Goal: Information Seeking & Learning: Understand process/instructions

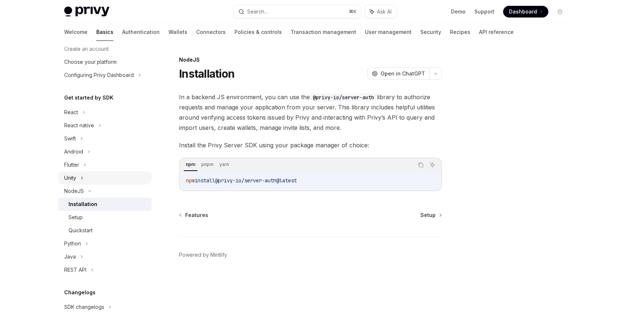
scroll to position [40, 0]
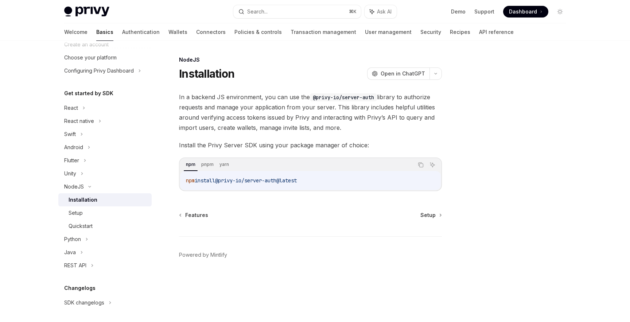
click at [244, 181] on span "@privy-io/server-auth@latest" at bounding box center [256, 180] width 82 height 7
click at [90, 108] on div "React" at bounding box center [104, 107] width 93 height 13
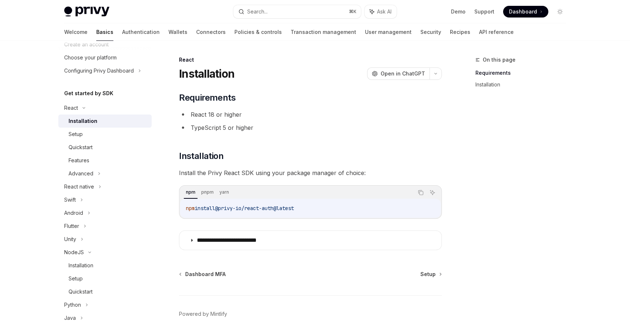
click at [272, 207] on span "@privy-io/react-auth@latest" at bounding box center [254, 208] width 79 height 7
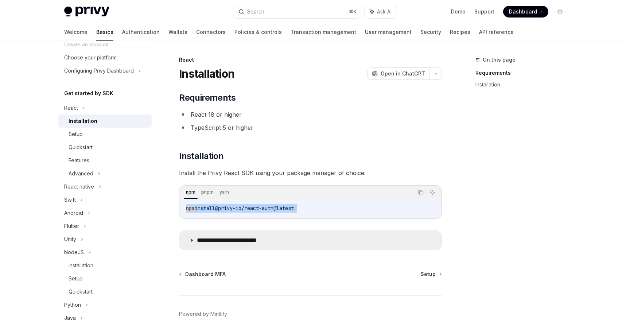
copy div "npm install @privy-io/react-auth@latest"
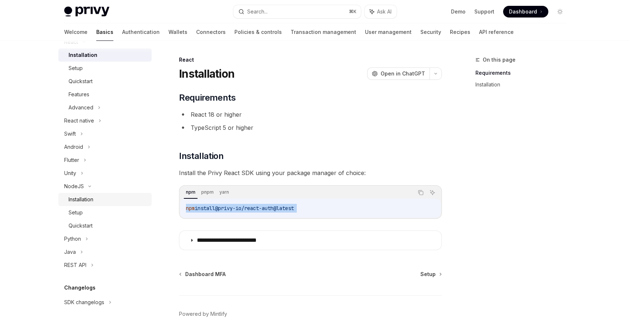
scroll to position [109, 0]
click at [112, 200] on div "Installation" at bounding box center [108, 196] width 79 height 9
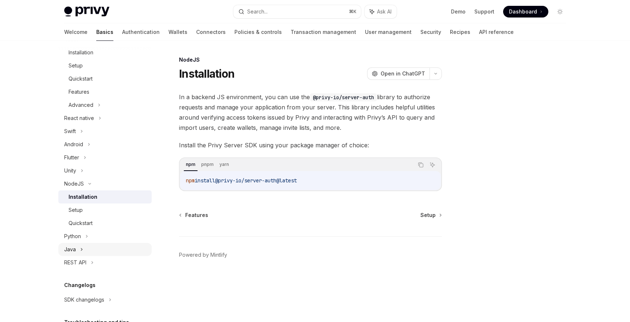
click at [105, 253] on div "Java" at bounding box center [104, 249] width 93 height 13
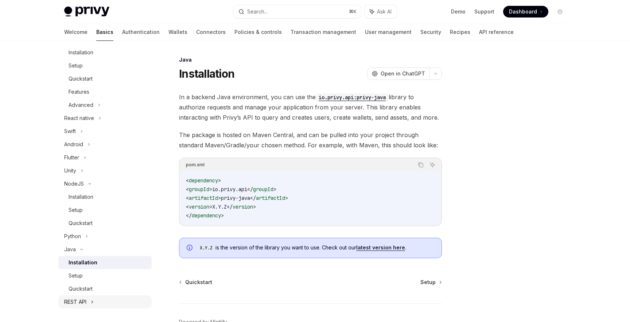
click at [93, 301] on icon at bounding box center [92, 302] width 1 height 2
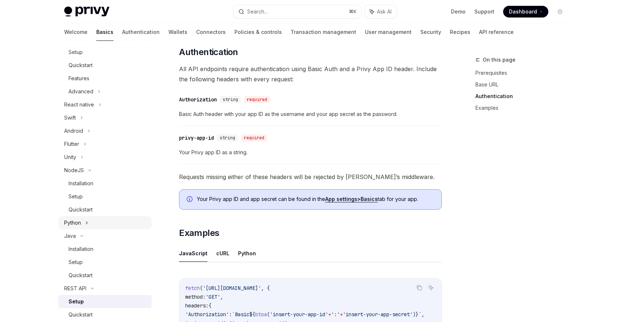
scroll to position [122, 0]
click at [104, 190] on link "Setup" at bounding box center [104, 196] width 93 height 13
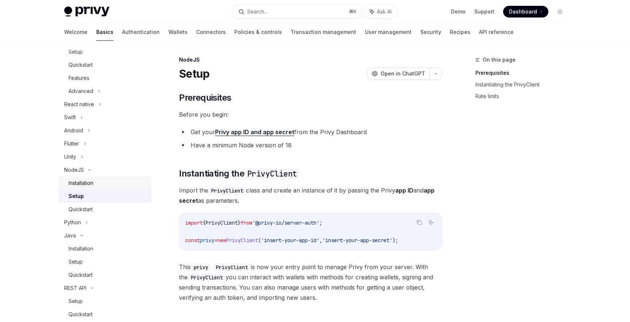
click at [104, 185] on div "Installation" at bounding box center [108, 183] width 79 height 9
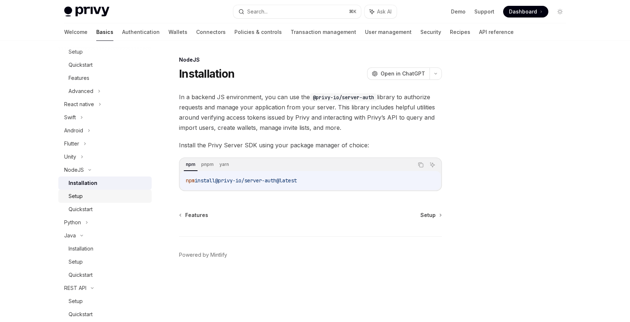
click at [102, 191] on link "Setup" at bounding box center [104, 196] width 93 height 13
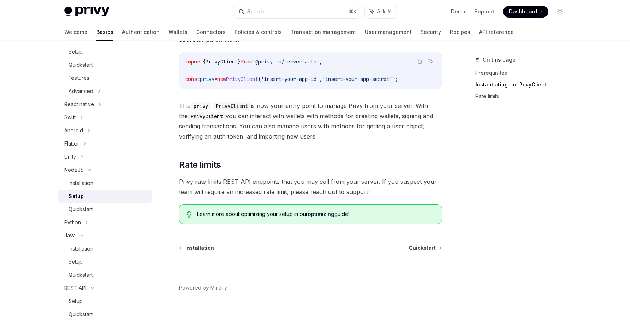
scroll to position [48, 0]
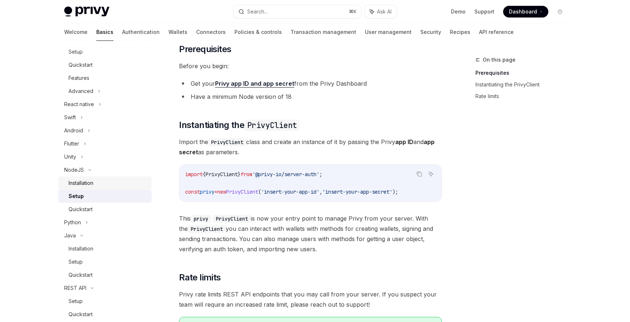
click at [99, 180] on div "Installation" at bounding box center [108, 183] width 79 height 9
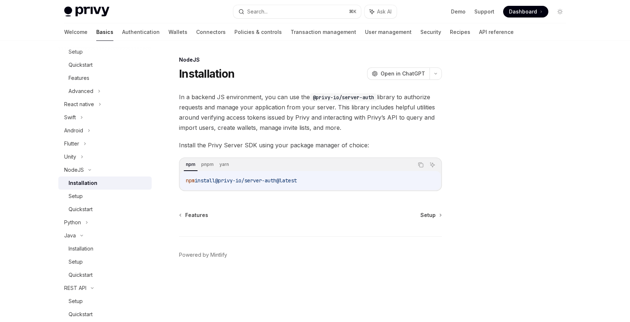
click at [280, 124] on span "In a backend JS environment, you can use the @privy-io/server-auth library to a…" at bounding box center [310, 112] width 263 height 41
click at [427, 215] on span "Setup" at bounding box center [427, 214] width 15 height 7
type textarea "*"
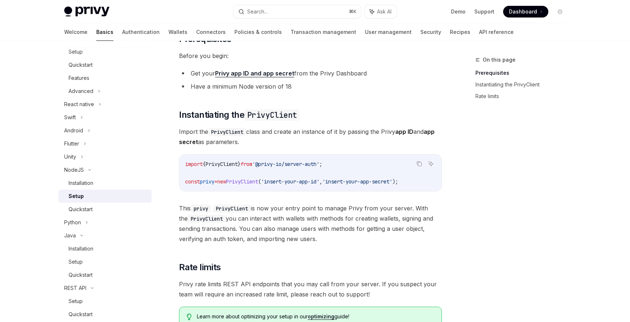
scroll to position [62, 0]
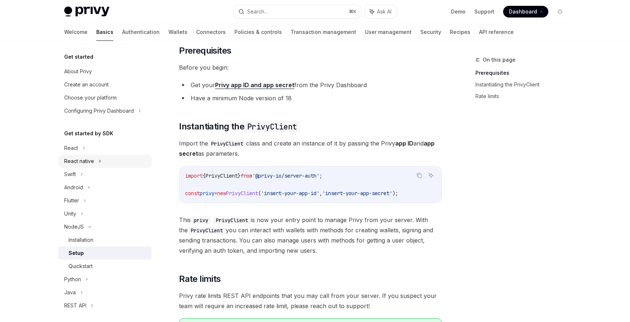
scroll to position [46, 0]
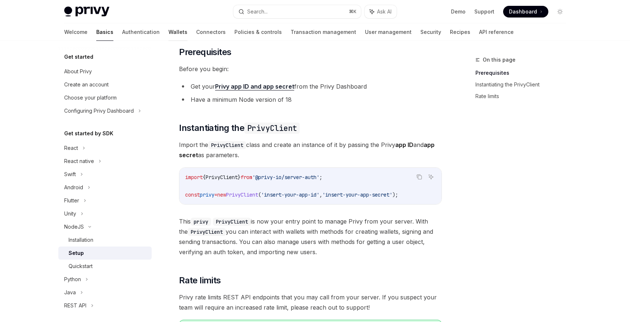
click at [168, 33] on link "Wallets" at bounding box center [177, 31] width 19 height 17
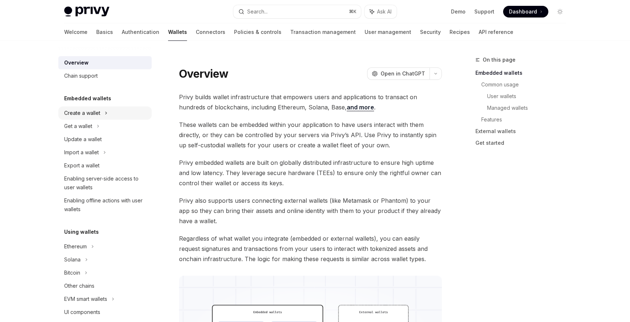
click at [101, 114] on div "Create a wallet" at bounding box center [104, 112] width 93 height 13
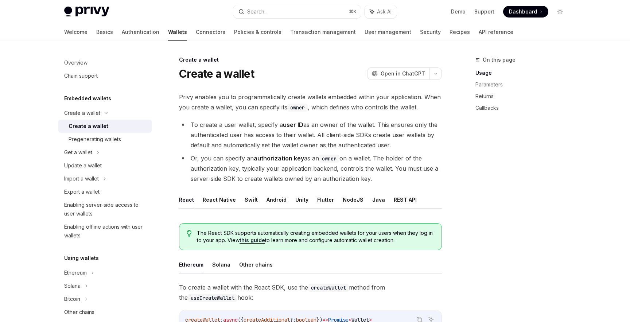
click at [343, 200] on button "NodeJS" at bounding box center [353, 199] width 21 height 17
type textarea "*"
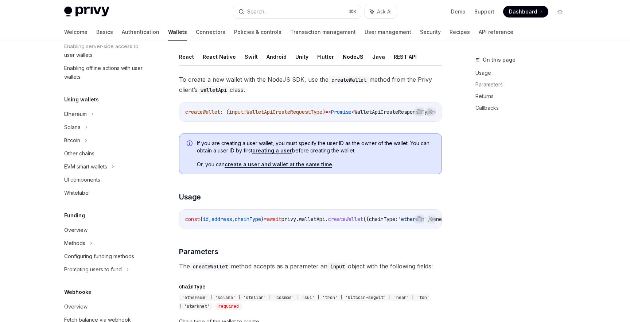
scroll to position [142, 0]
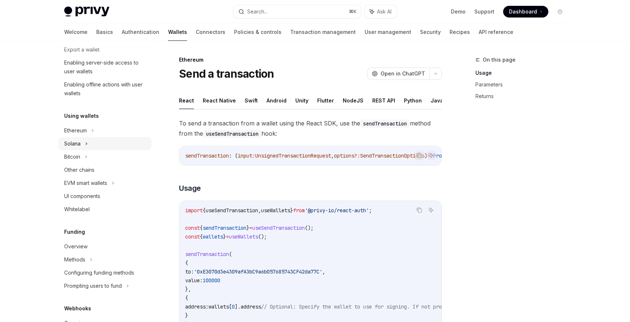
click at [97, 15] on icon at bounding box center [98, 10] width 3 height 9
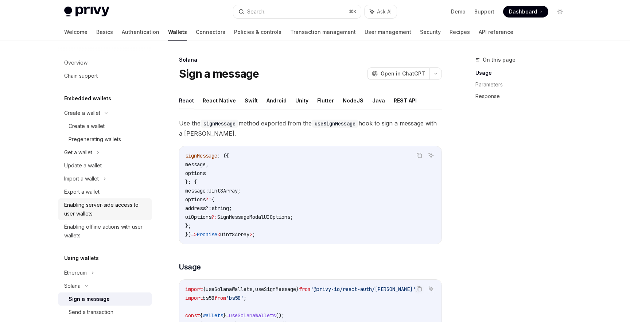
click at [126, 212] on div "Enabling server-side access to user wallets" at bounding box center [105, 208] width 83 height 17
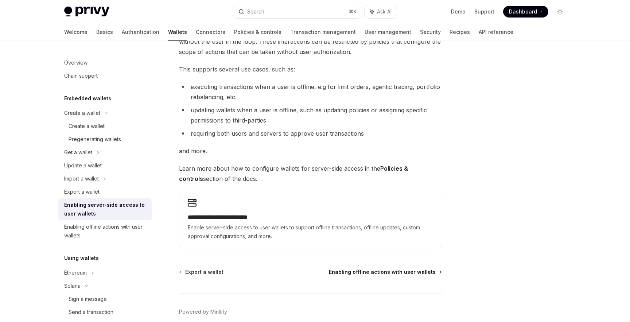
click at [404, 269] on span "Enabling offline actions with user wallets" at bounding box center [382, 271] width 107 height 7
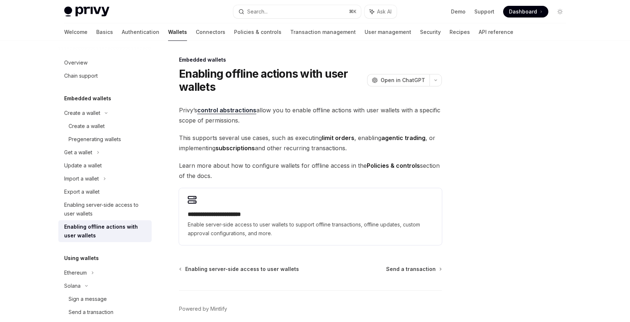
click at [402, 264] on div "**********" at bounding box center [242, 204] width 402 height 298
click at [402, 267] on span "Send a transaction" at bounding box center [411, 268] width 50 height 7
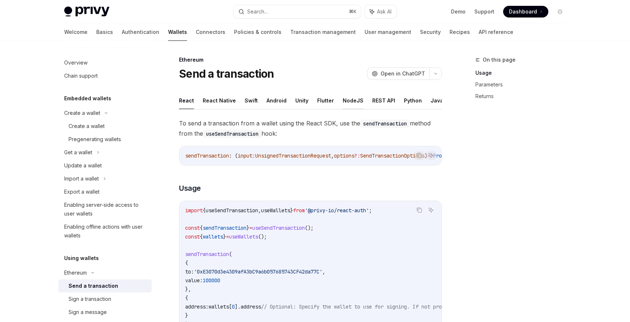
click at [343, 97] on button "NodeJS" at bounding box center [353, 100] width 21 height 17
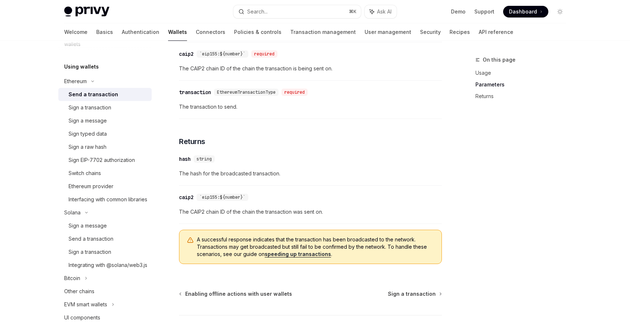
scroll to position [414, 0]
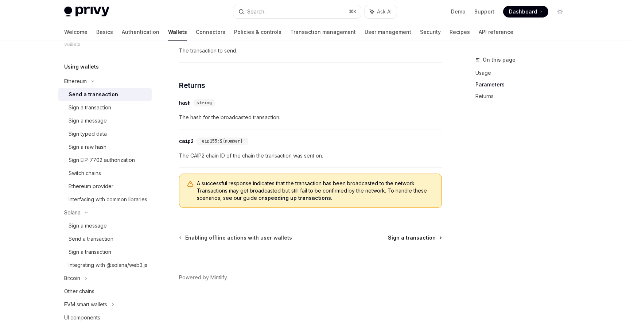
click at [416, 239] on span "Sign a transaction" at bounding box center [412, 237] width 48 height 7
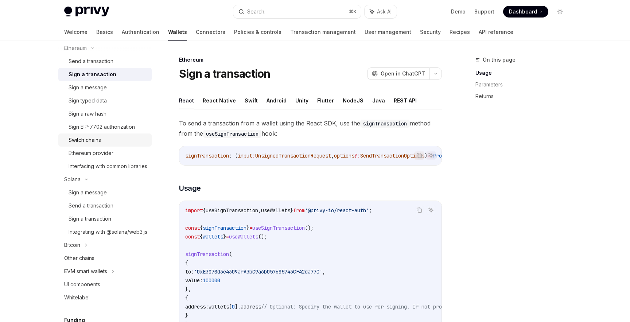
scroll to position [227, 0]
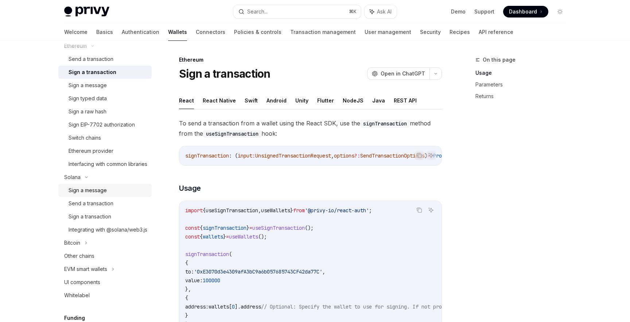
click at [102, 195] on div "Sign a message" at bounding box center [88, 190] width 38 height 9
type textarea "*"
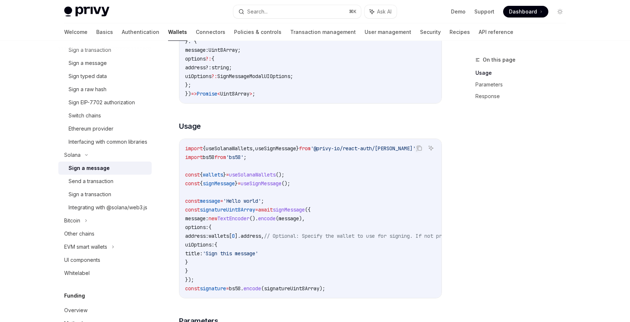
scroll to position [141, 0]
click at [281, 180] on span "useSignMessage" at bounding box center [261, 183] width 41 height 7
